Goal: Navigation & Orientation: Understand site structure

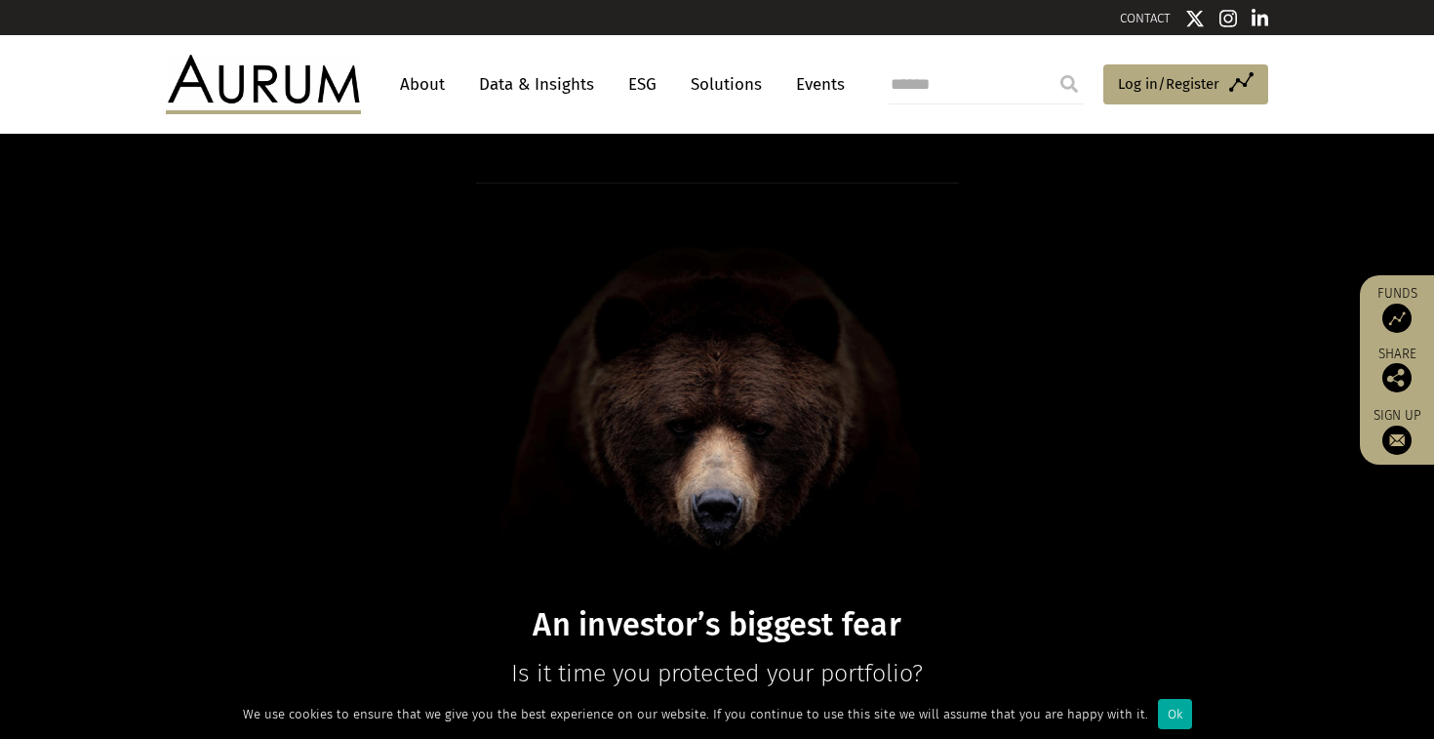
click at [539, 78] on link "Data & Insights" at bounding box center [536, 84] width 135 height 36
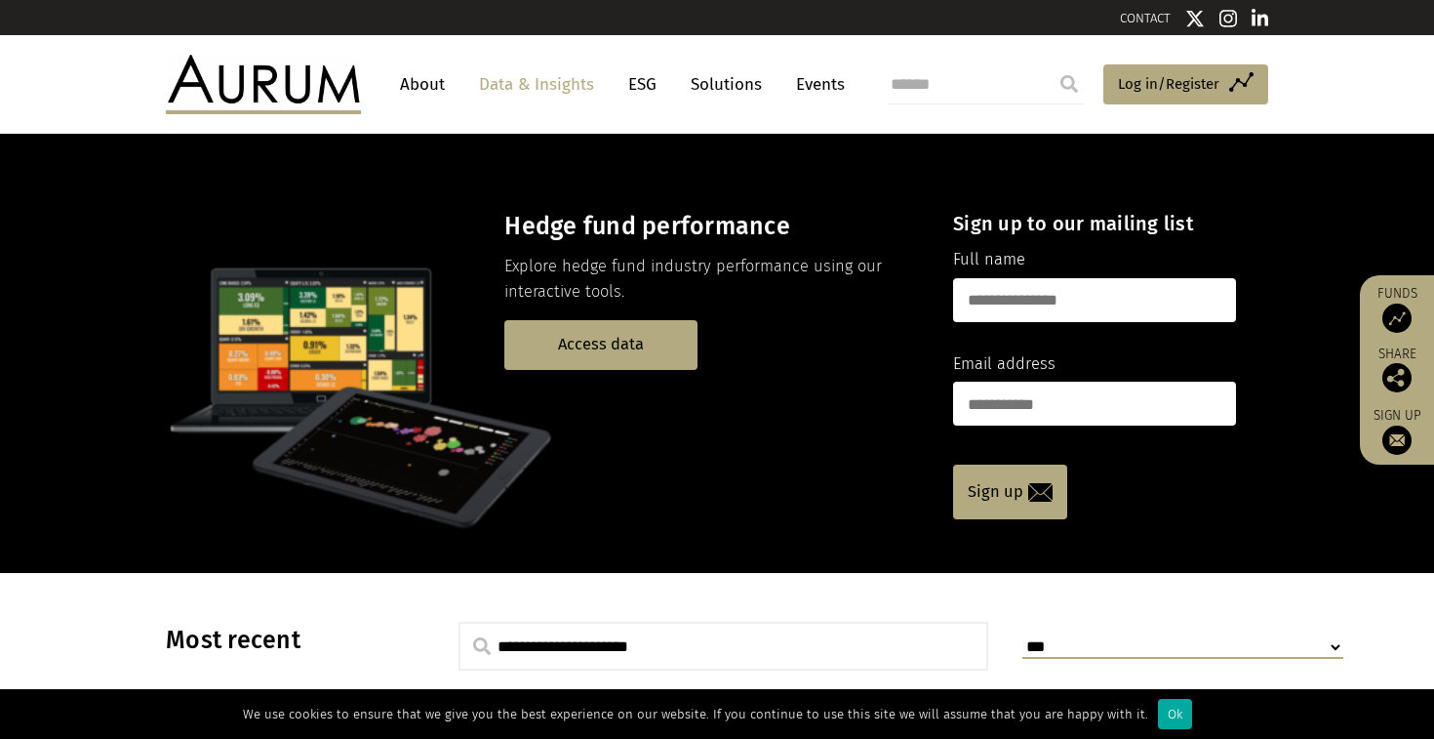
click at [635, 90] on link "ESG" at bounding box center [643, 84] width 48 height 36
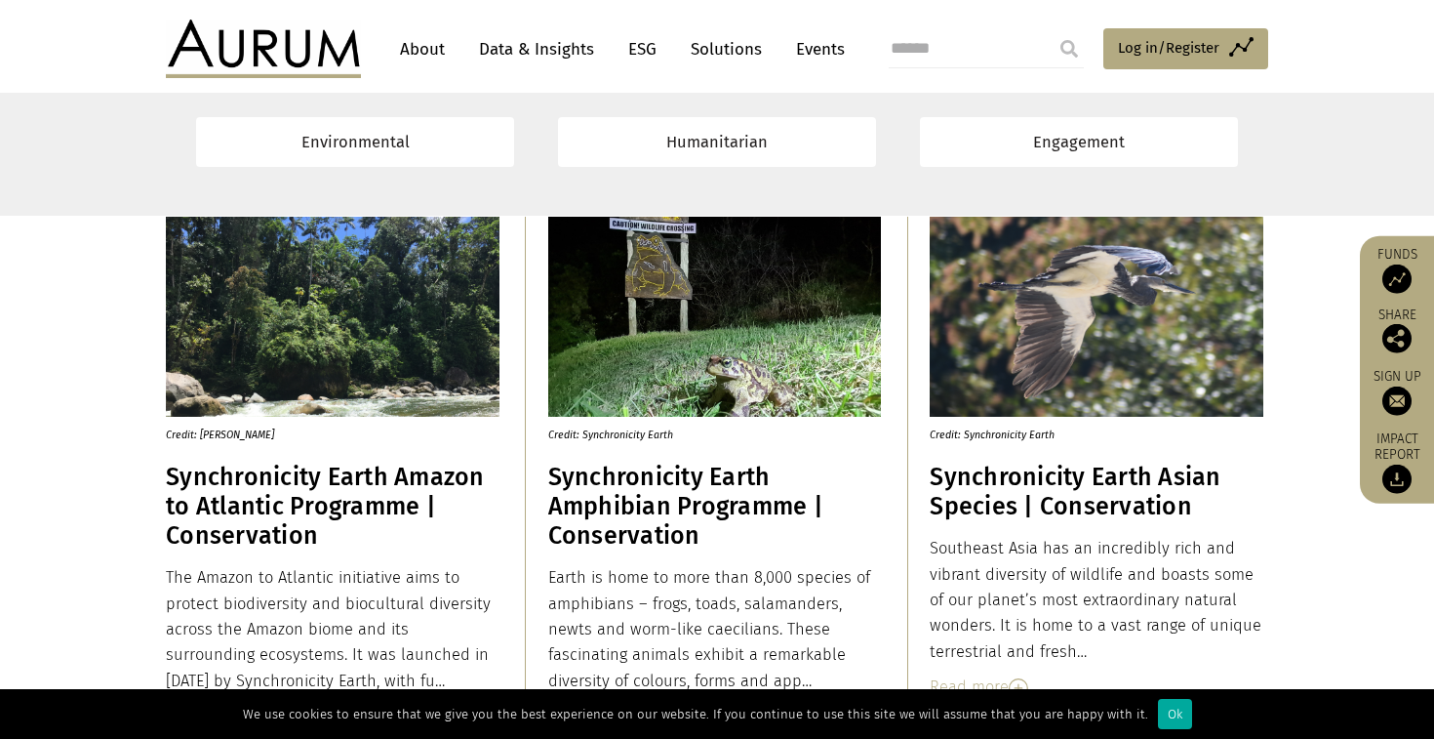
scroll to position [2009, 0]
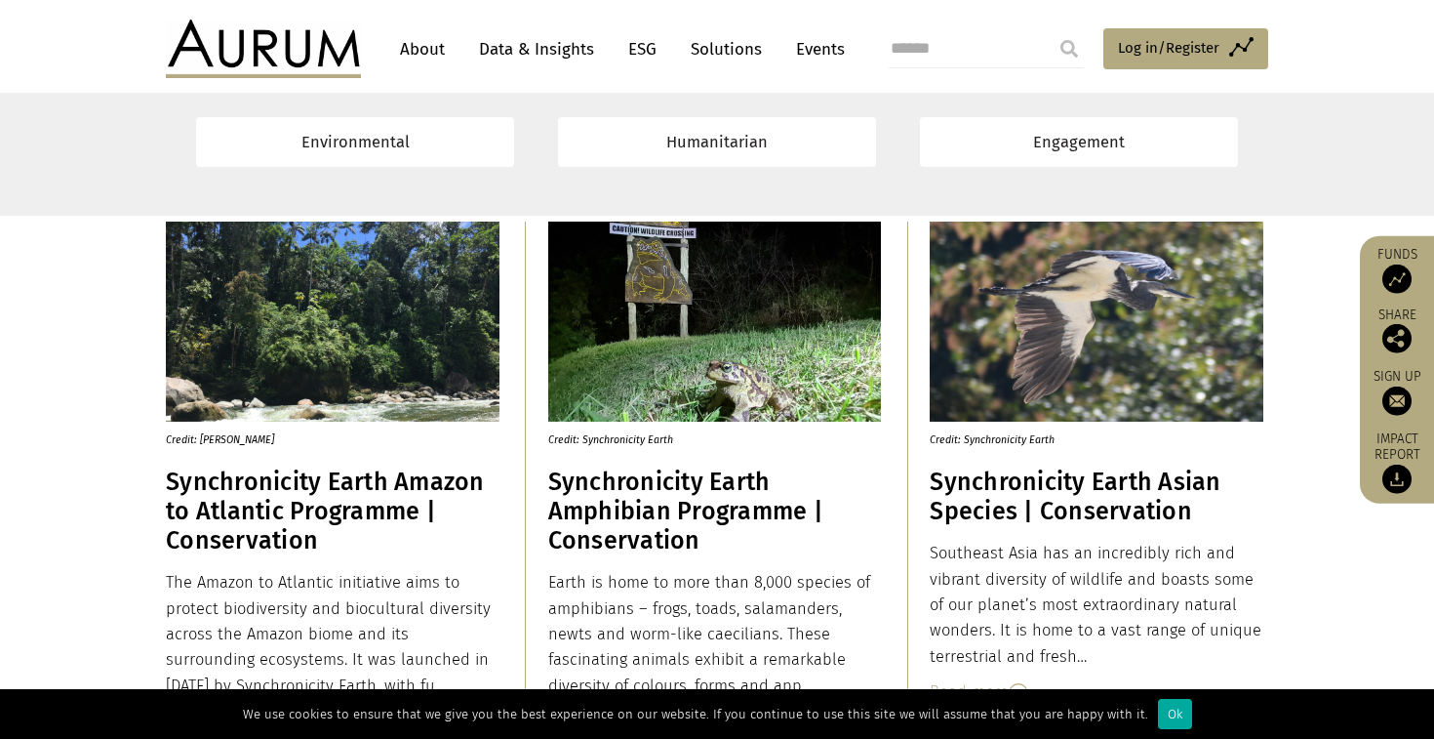
click at [704, 42] on link "Solutions" at bounding box center [726, 49] width 91 height 36
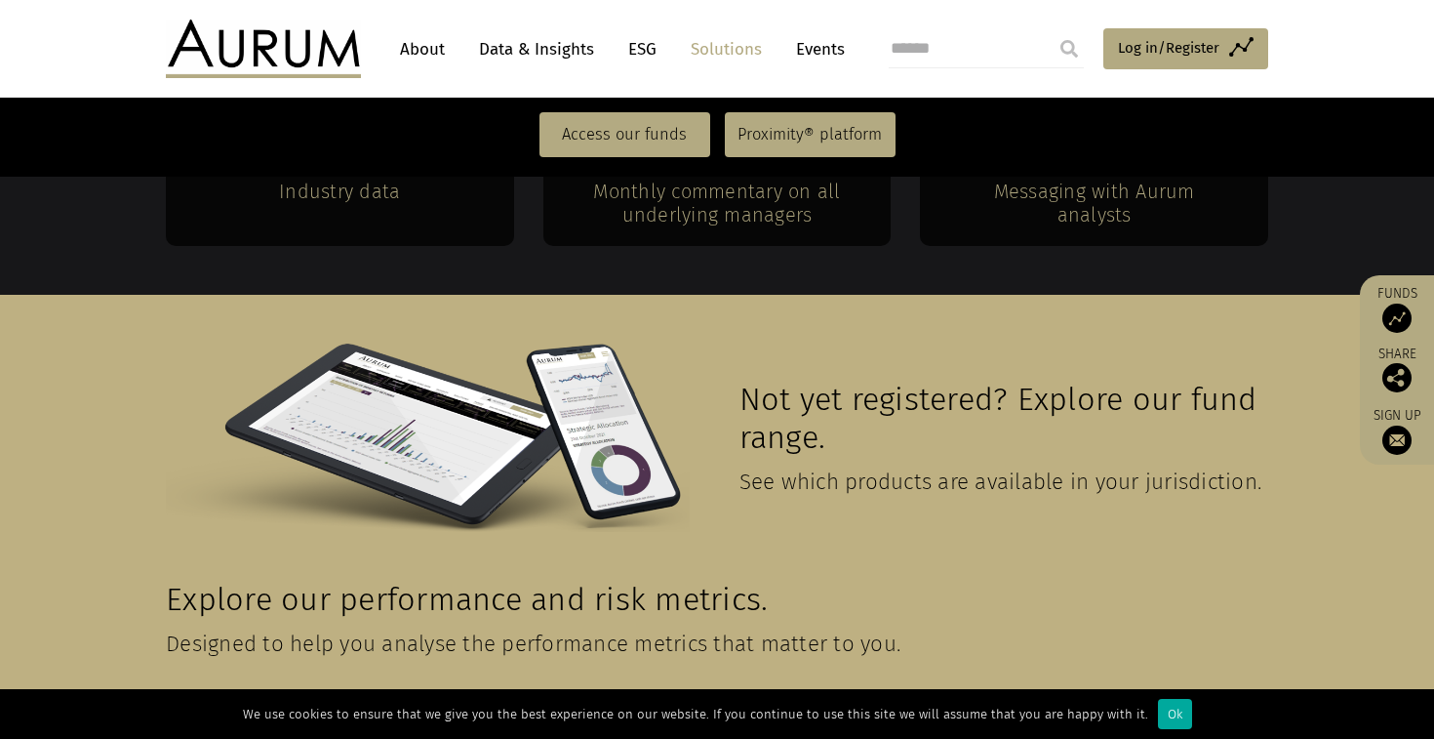
scroll to position [4445, 0]
